Goal: Consume media (video, audio): Consume media (video, audio)

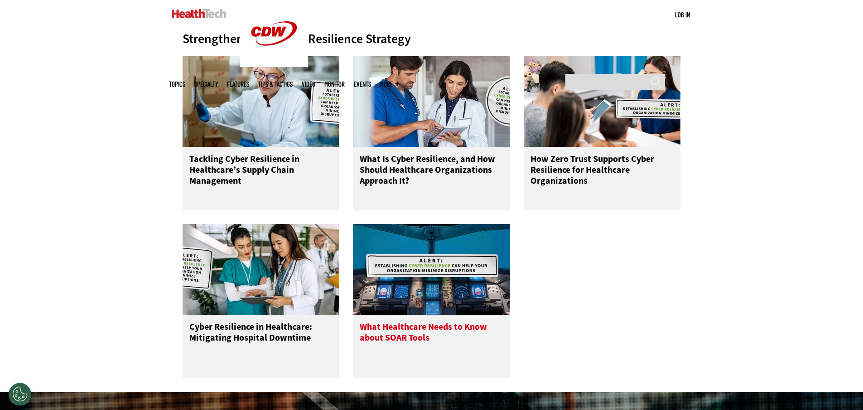
scroll to position [408, 0]
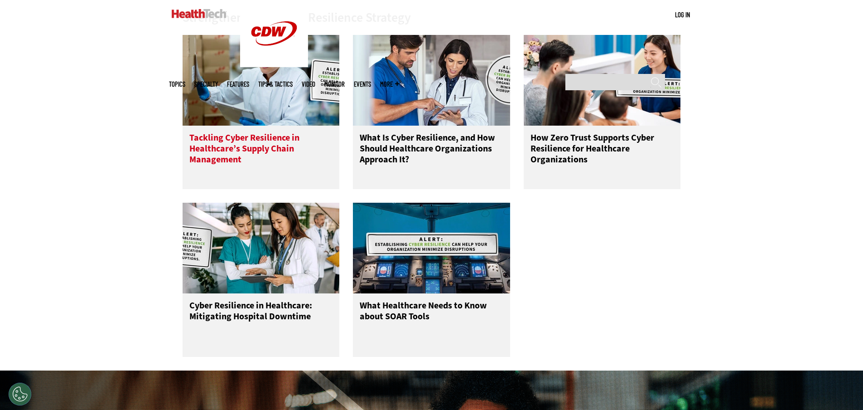
click at [228, 134] on h3 "Tackling Cyber Resilience in Healthcare’s Supply Chain Management" at bounding box center [261, 150] width 144 height 36
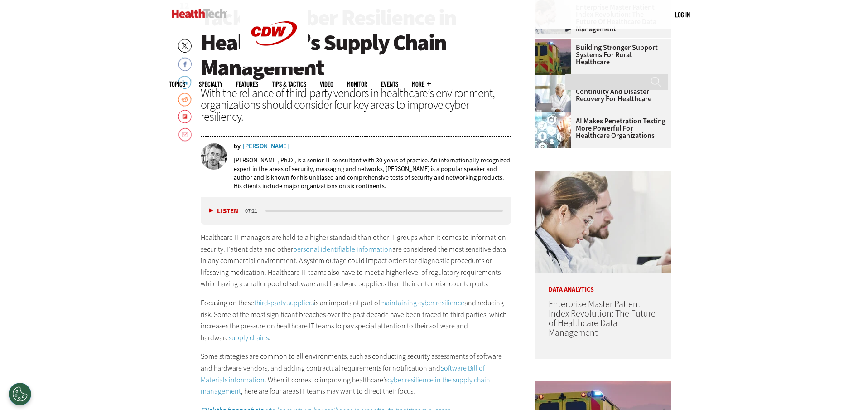
scroll to position [453, 0]
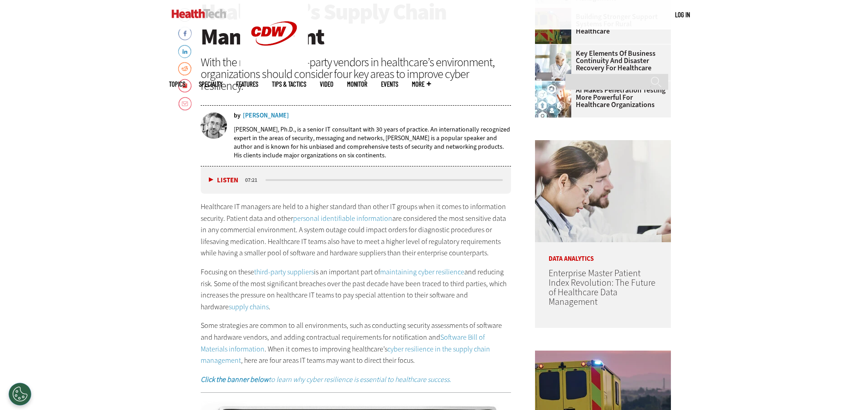
drag, startPoint x: 210, startPoint y: 172, endPoint x: 219, endPoint y: 172, distance: 9.5
click at [218, 177] on button "Listen" at bounding box center [223, 180] width 29 height 7
click at [210, 177] on button "Pause" at bounding box center [223, 180] width 28 height 7
